Goal: Navigation & Orientation: Understand site structure

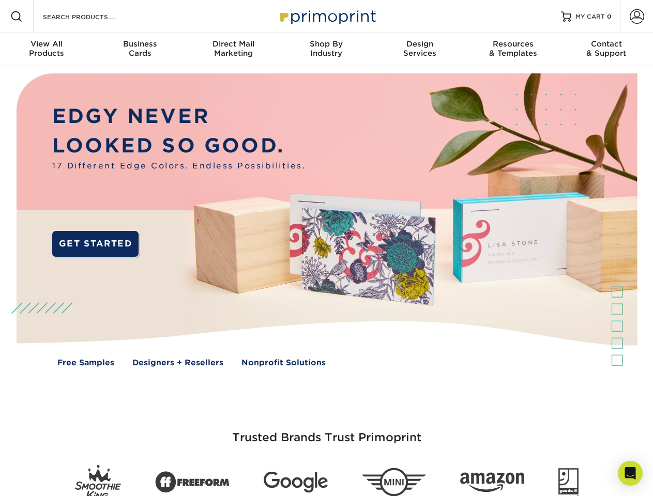
click at [326, 248] on img at bounding box center [326, 227] width 646 height 323
click at [17, 17] on span at bounding box center [16, 16] width 12 height 12
click at [636, 17] on span at bounding box center [636, 16] width 14 height 14
click at [46, 50] on div "View All Products" at bounding box center [46, 48] width 93 height 19
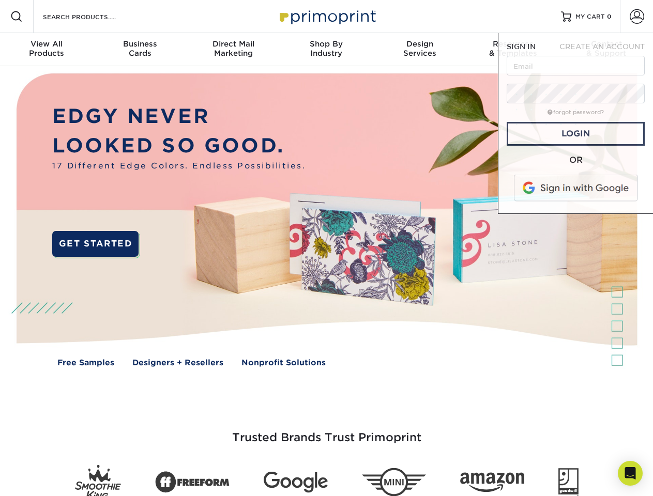
click at [139, 50] on div "Business Cards" at bounding box center [139, 48] width 93 height 19
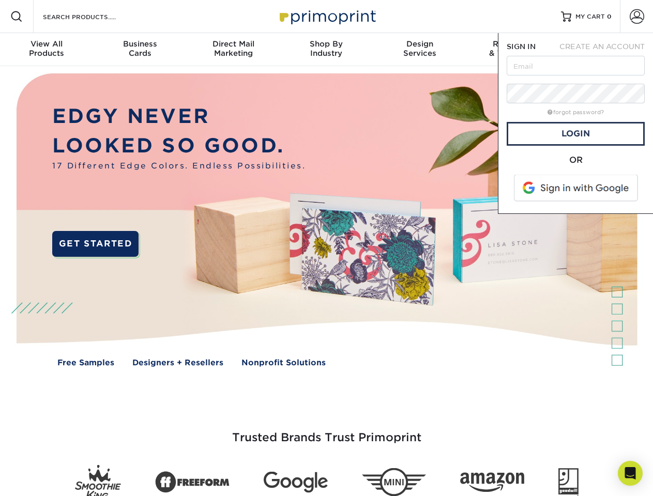
click at [233, 50] on div "Direct Mail Marketing" at bounding box center [233, 48] width 93 height 19
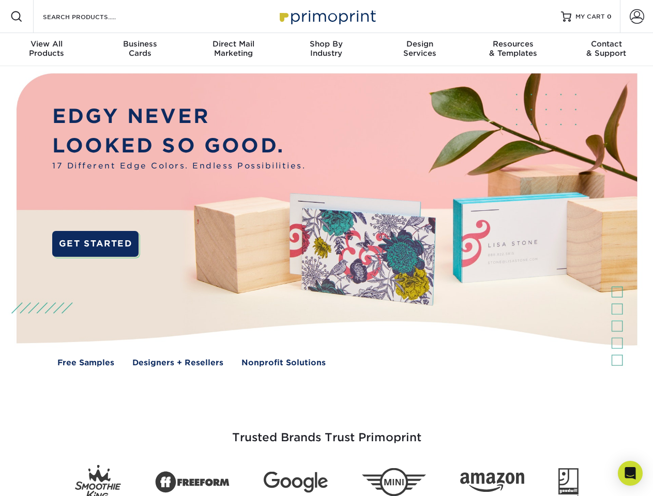
click at [326, 50] on div "Shop By Industry" at bounding box center [326, 48] width 93 height 19
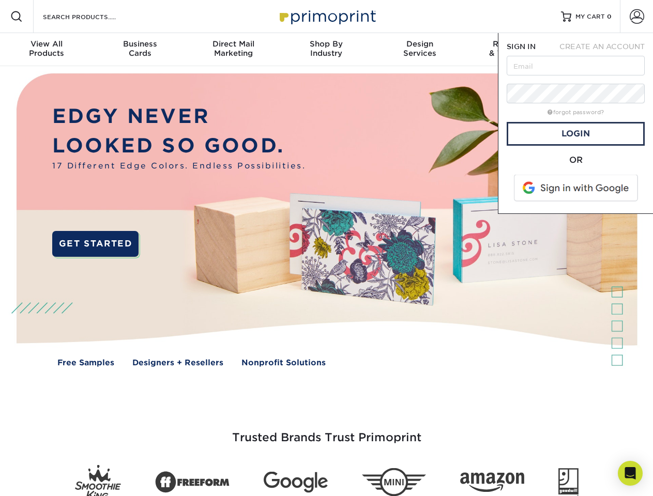
click at [420, 50] on div "Design Services" at bounding box center [419, 48] width 93 height 19
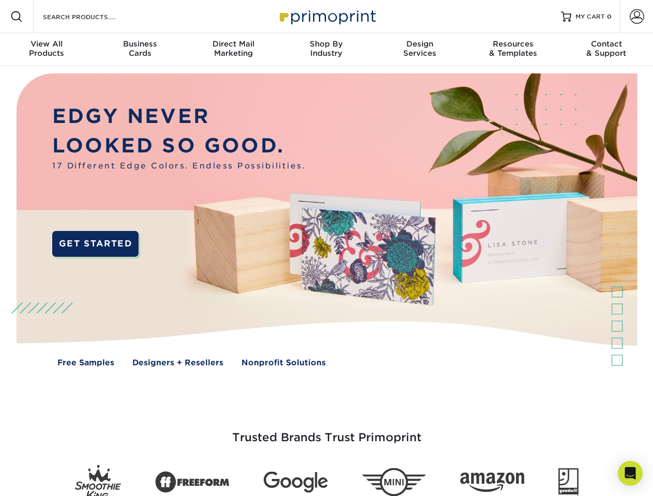
click at [513, 50] on span "SIGN IN" at bounding box center [520, 46] width 29 height 8
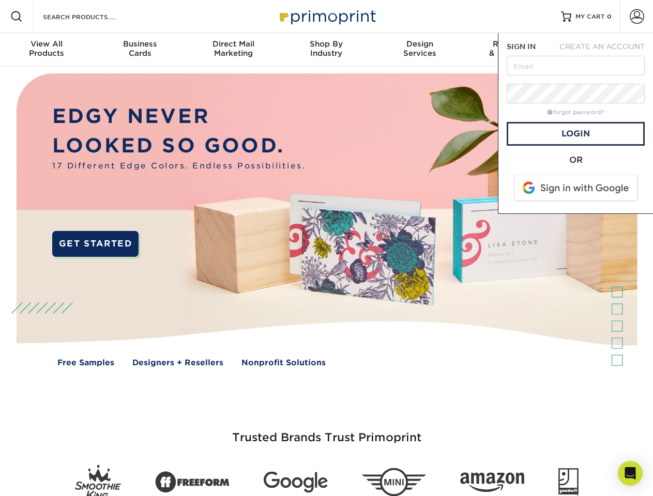
click at [606, 50] on div "Contact & Support" at bounding box center [606, 48] width 93 height 19
